Goal: Task Accomplishment & Management: Use online tool/utility

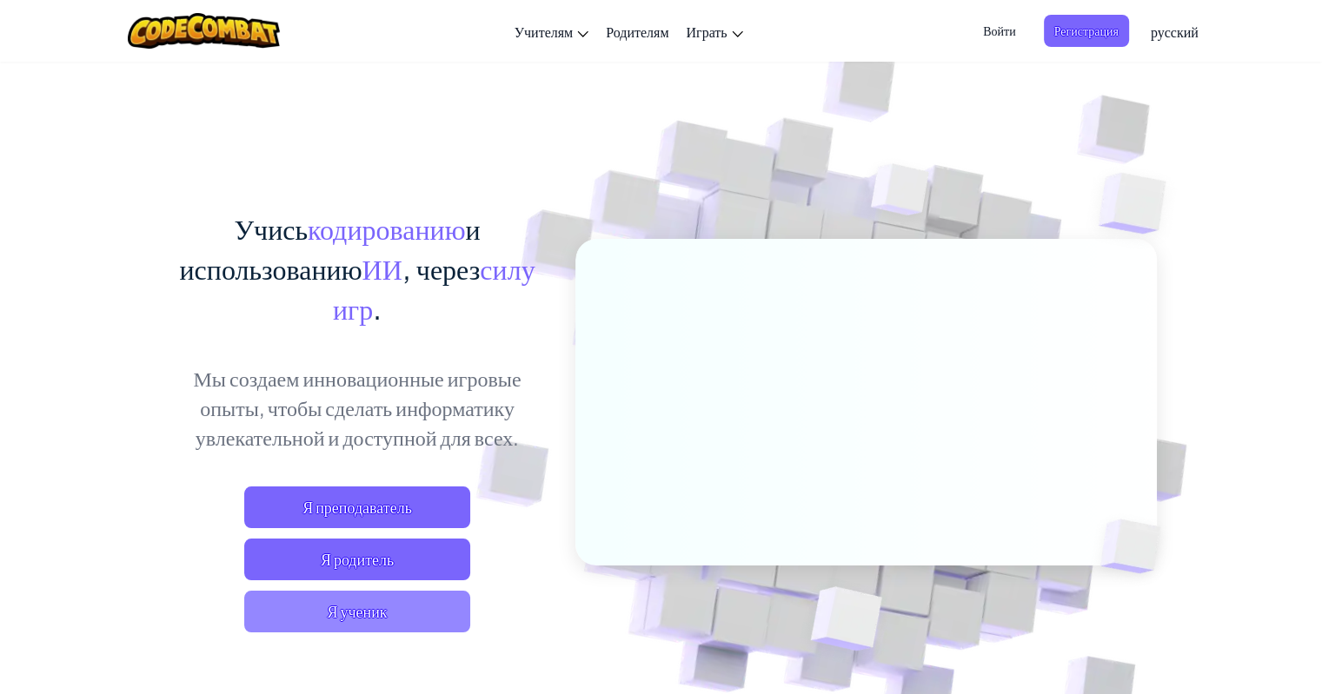
click at [423, 606] on span "Я ученик" at bounding box center [357, 612] width 226 height 42
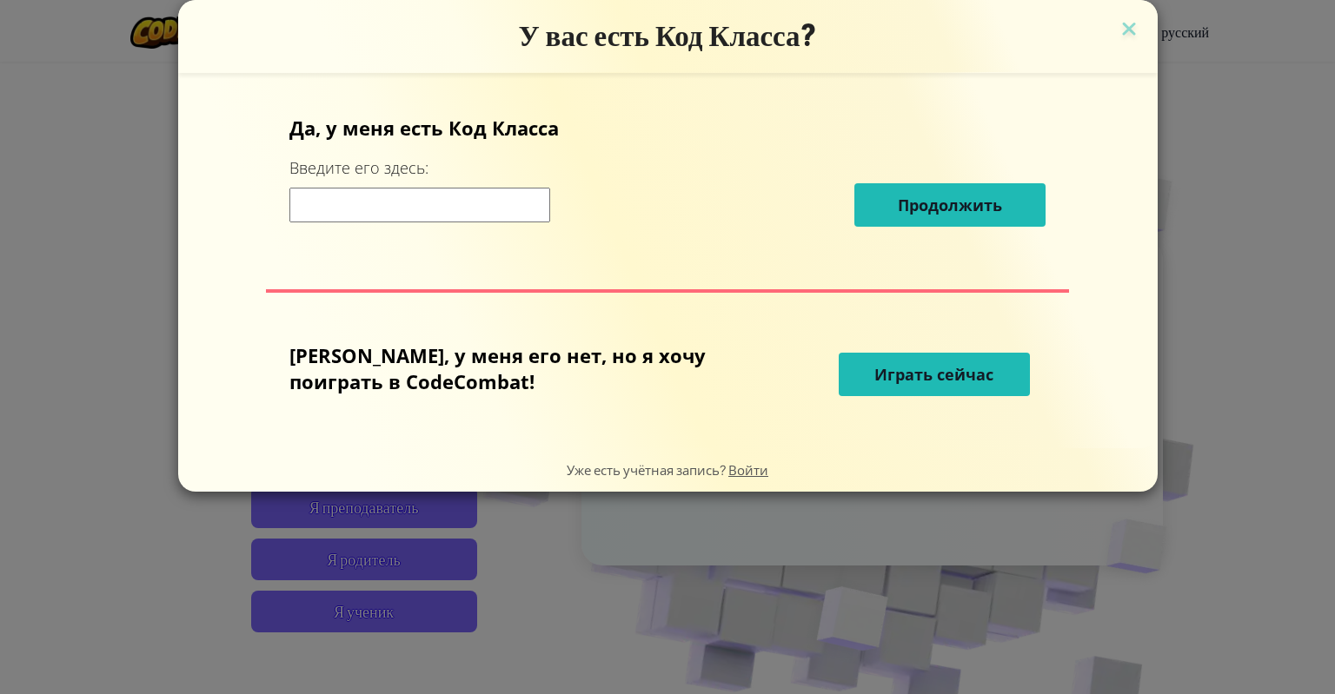
click at [886, 364] on span "Играть сейчас" at bounding box center [933, 374] width 119 height 21
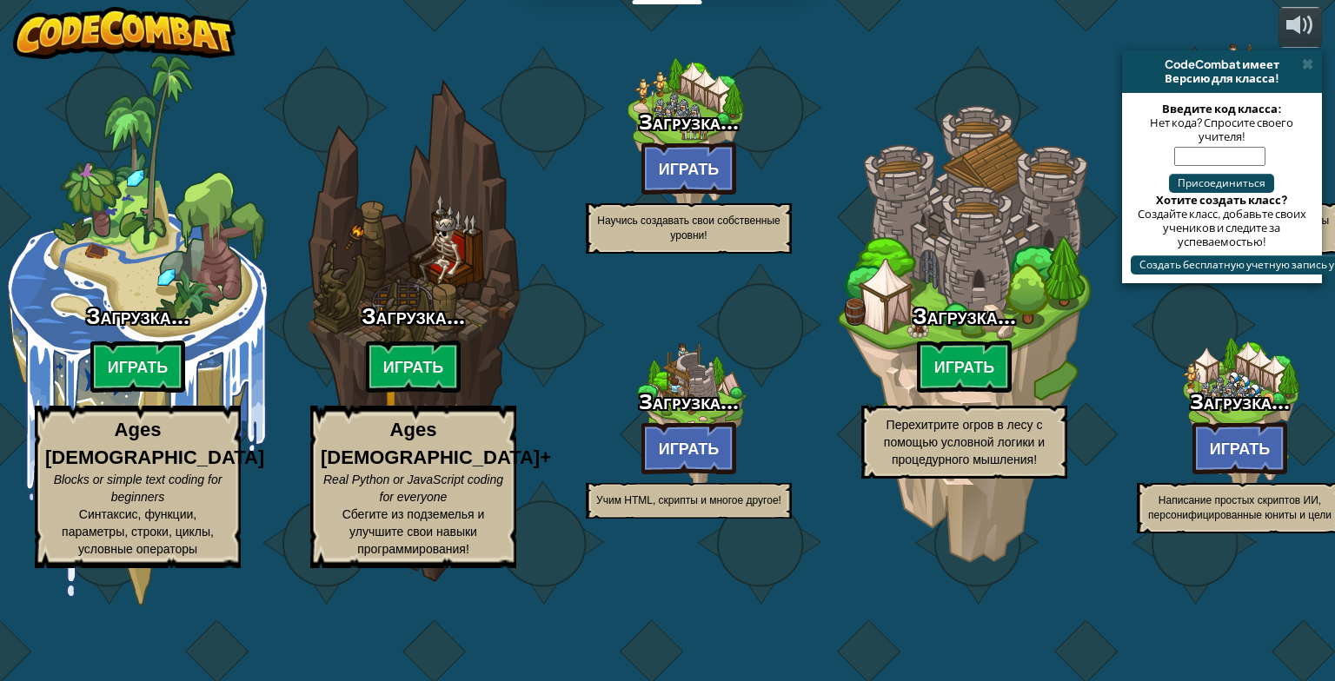
select select "ru"
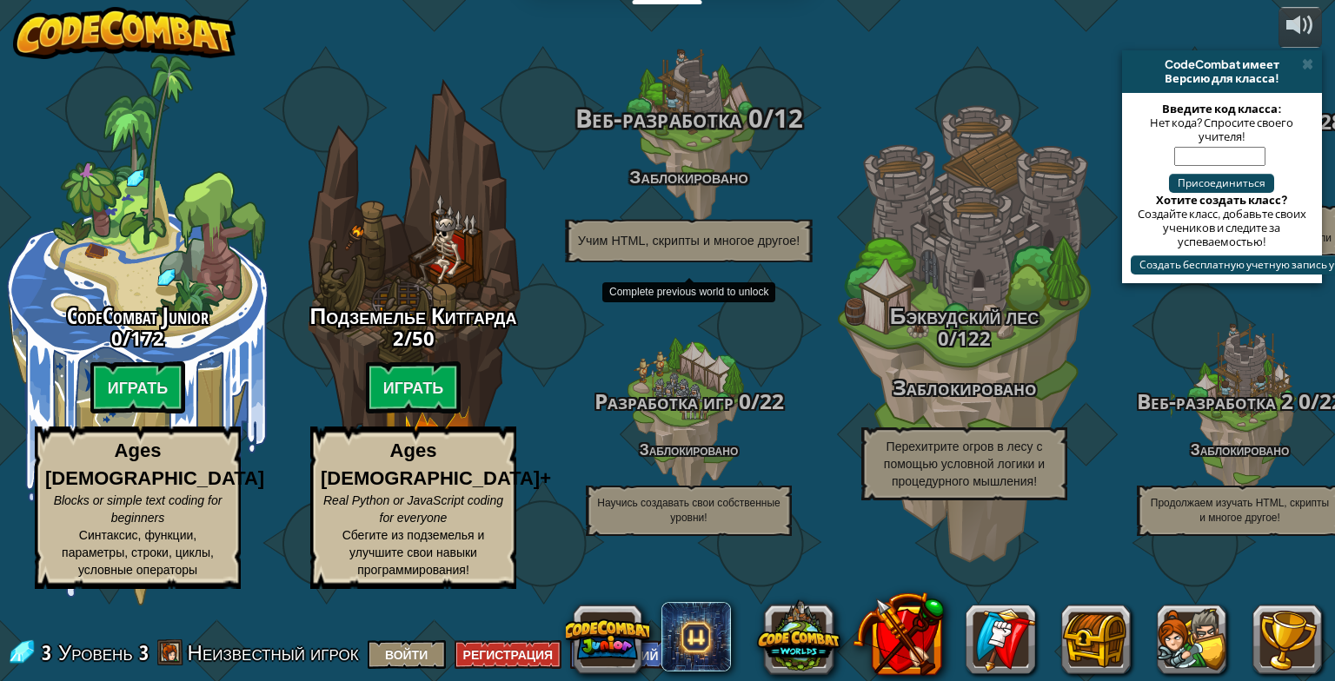
click at [733, 262] on p "Учим HTML, скрипты и многое другое!" at bounding box center [688, 241] width 247 height 43
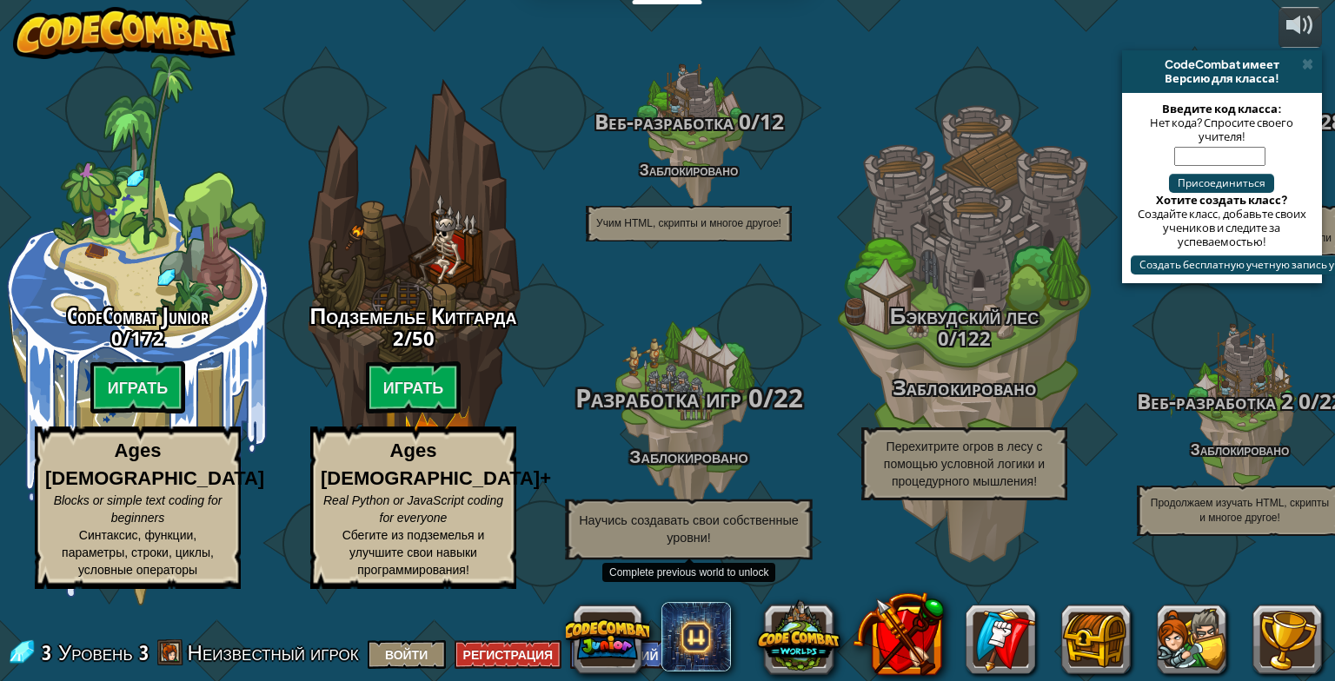
drag, startPoint x: 725, startPoint y: 381, endPoint x: 617, endPoint y: 364, distance: 109.1
click at [617, 364] on div at bounding box center [688, 417] width 165 height 330
drag, startPoint x: 600, startPoint y: 349, endPoint x: 560, endPoint y: 357, distance: 40.7
click at [560, 358] on div "Разработка игр 0 / 22 Заблокировано Научись создавать свои собственные уровни!" at bounding box center [688, 417] width 330 height 330
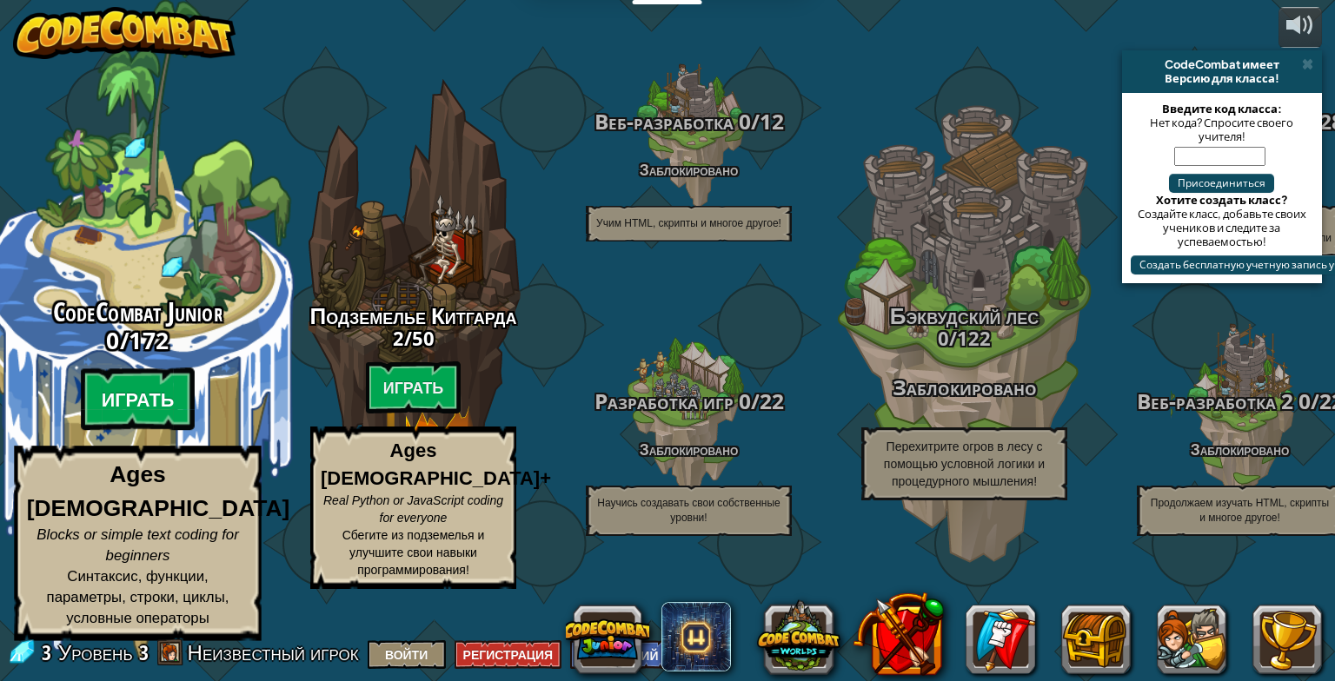
click at [143, 425] on btn "Играть" at bounding box center [138, 399] width 115 height 63
select select "ru"
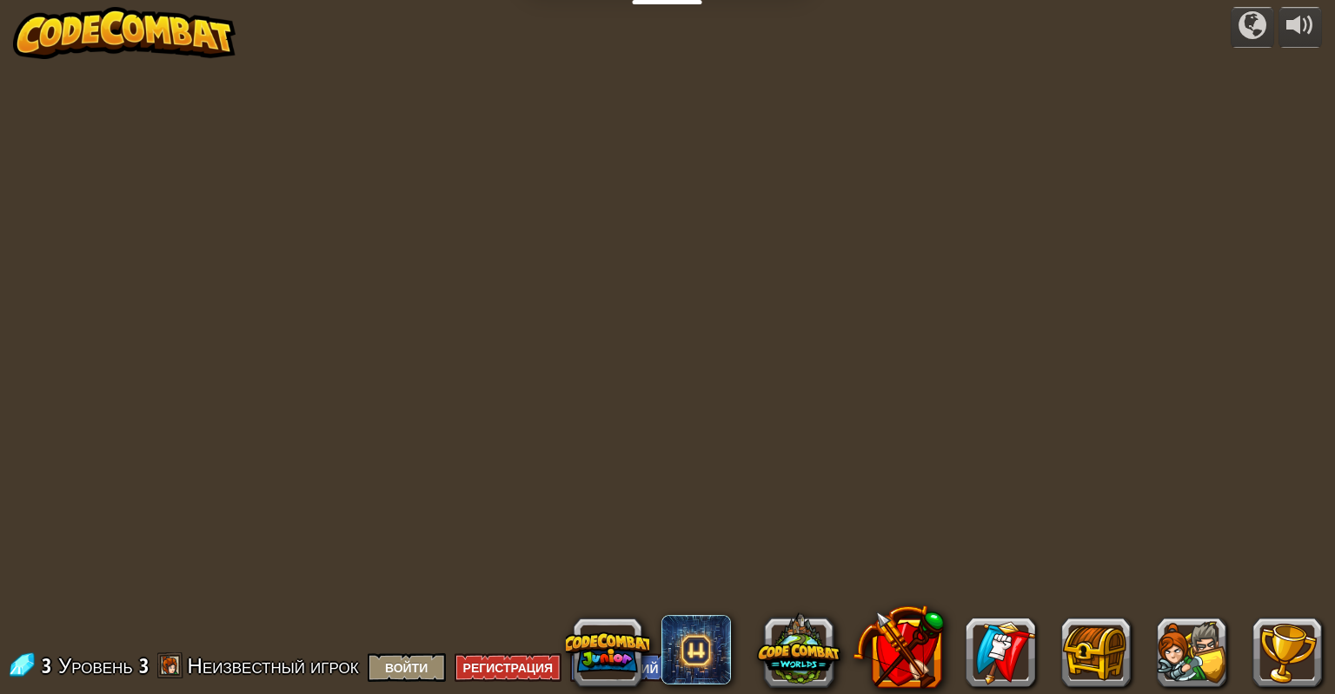
select select "ru"
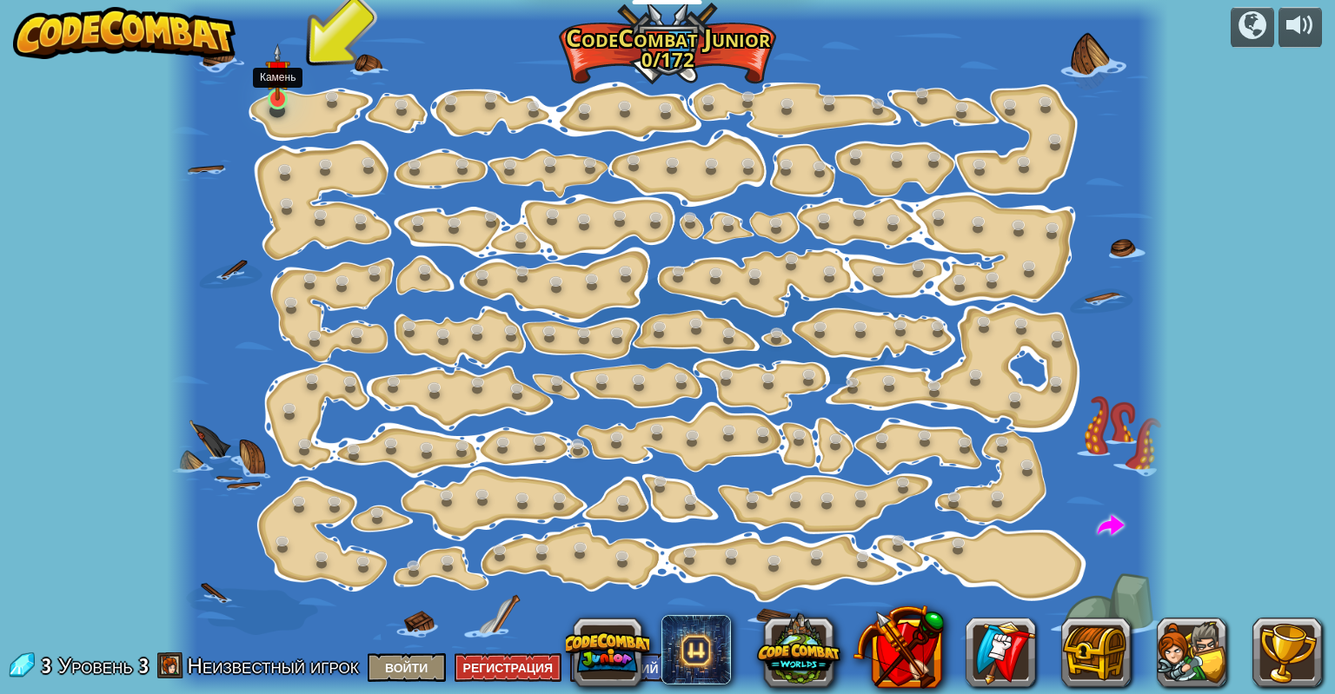
click at [281, 100] on img at bounding box center [277, 71] width 25 height 57
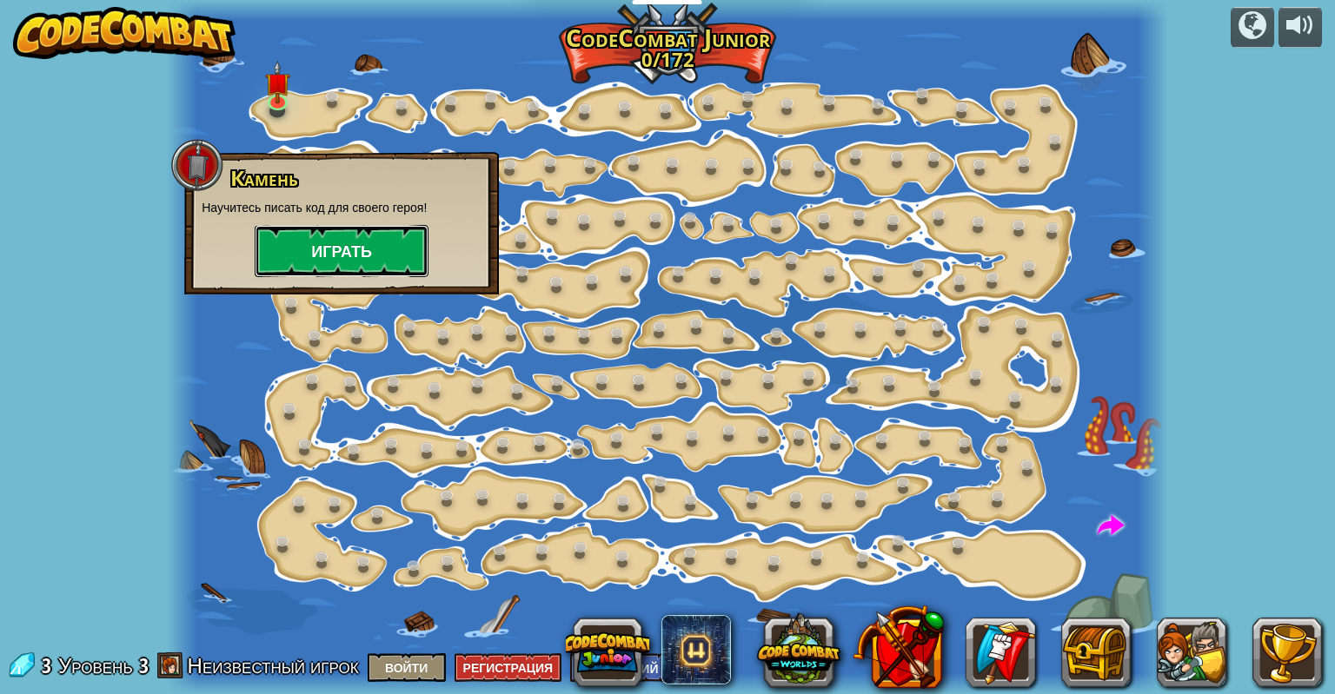
click at [348, 246] on button "Играть" at bounding box center [342, 251] width 174 height 52
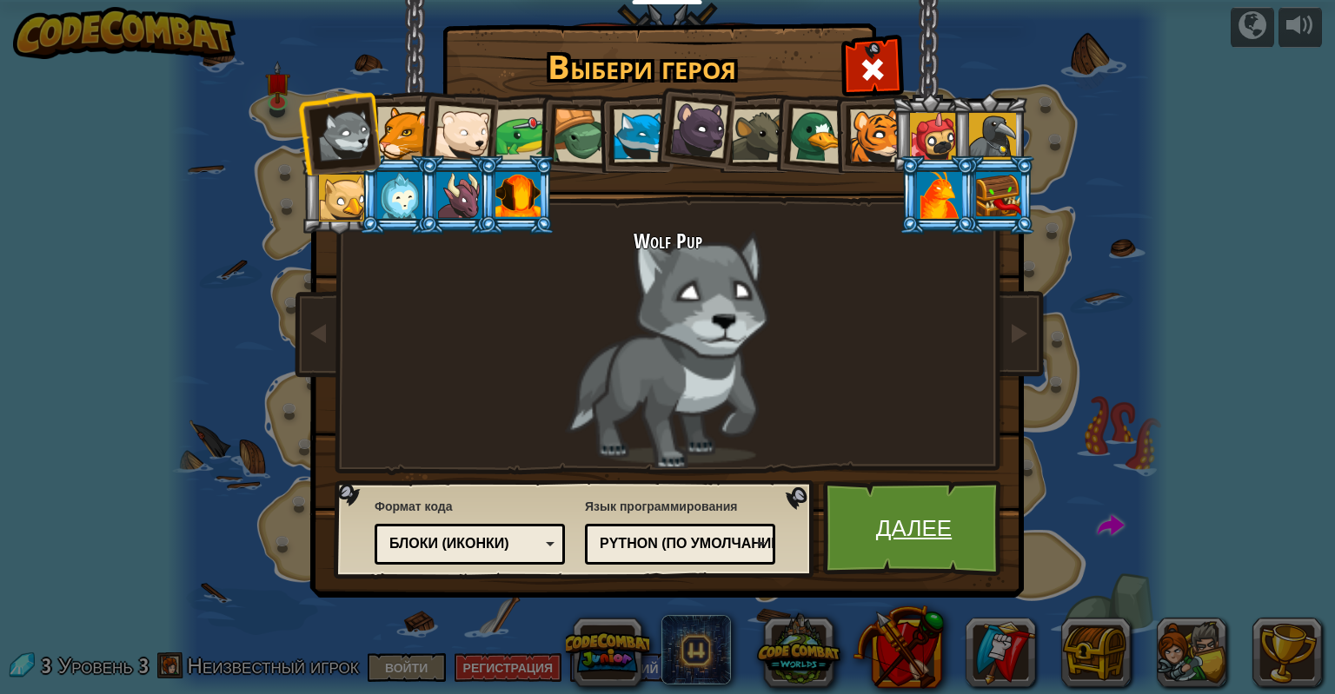
click at [901, 514] on link "Далее" at bounding box center [914, 529] width 182 height 96
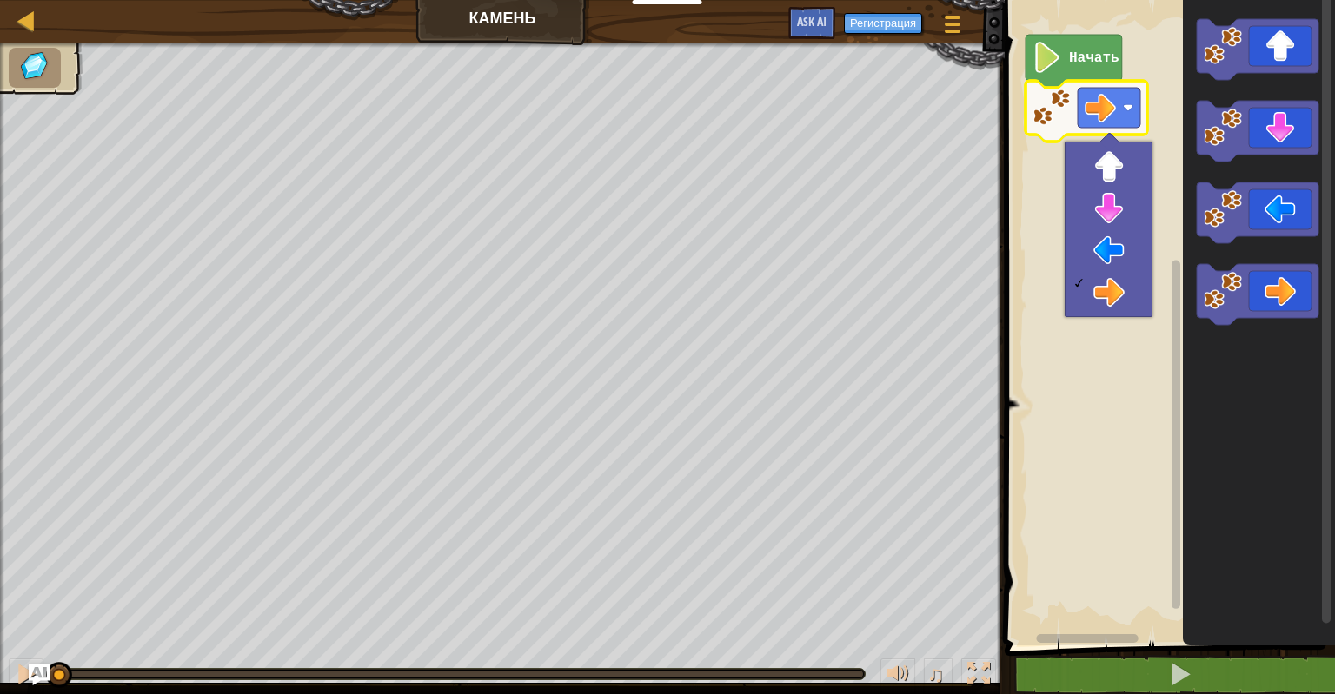
click at [1039, 149] on rect "Рабочая область Blockly" at bounding box center [1166, 318] width 335 height 654
